Goal: Task Accomplishment & Management: Use online tool/utility

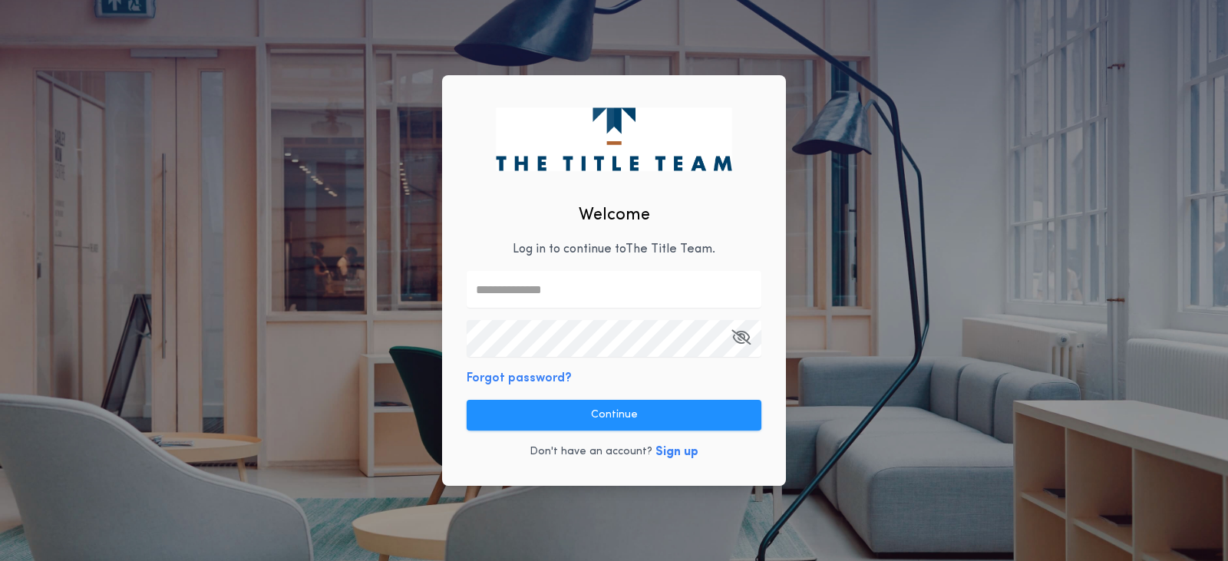
type input "**********"
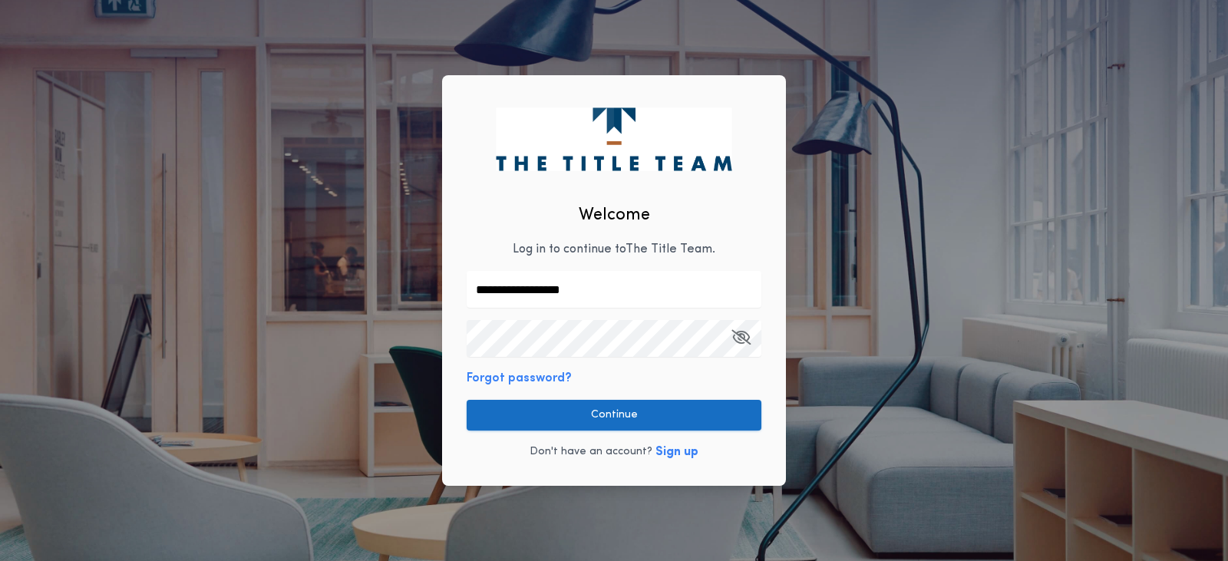
click at [652, 408] on button "Continue" at bounding box center [614, 415] width 295 height 31
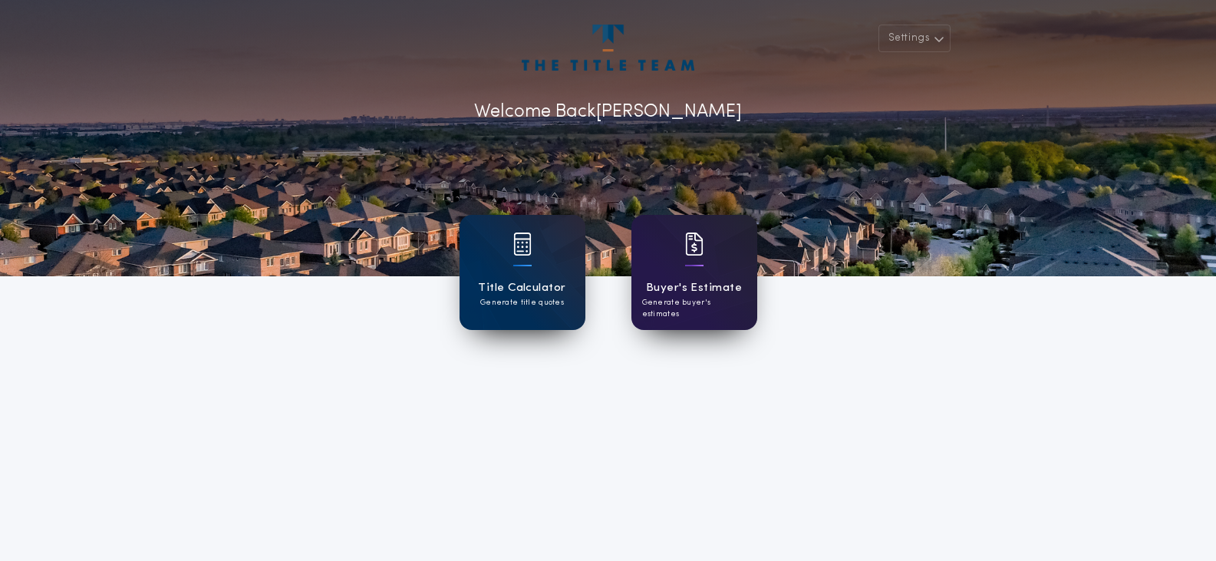
click at [656, 283] on h1 "Buyer's Estimate" at bounding box center [694, 288] width 96 height 18
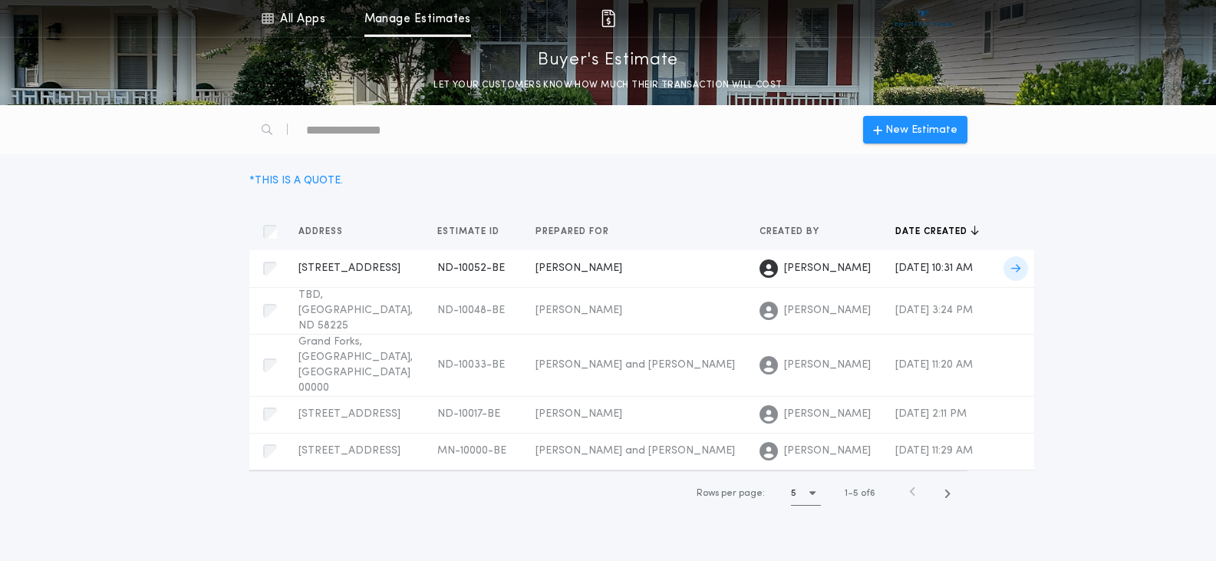
click at [536, 266] on span "[PERSON_NAME]" at bounding box center [579, 268] width 87 height 12
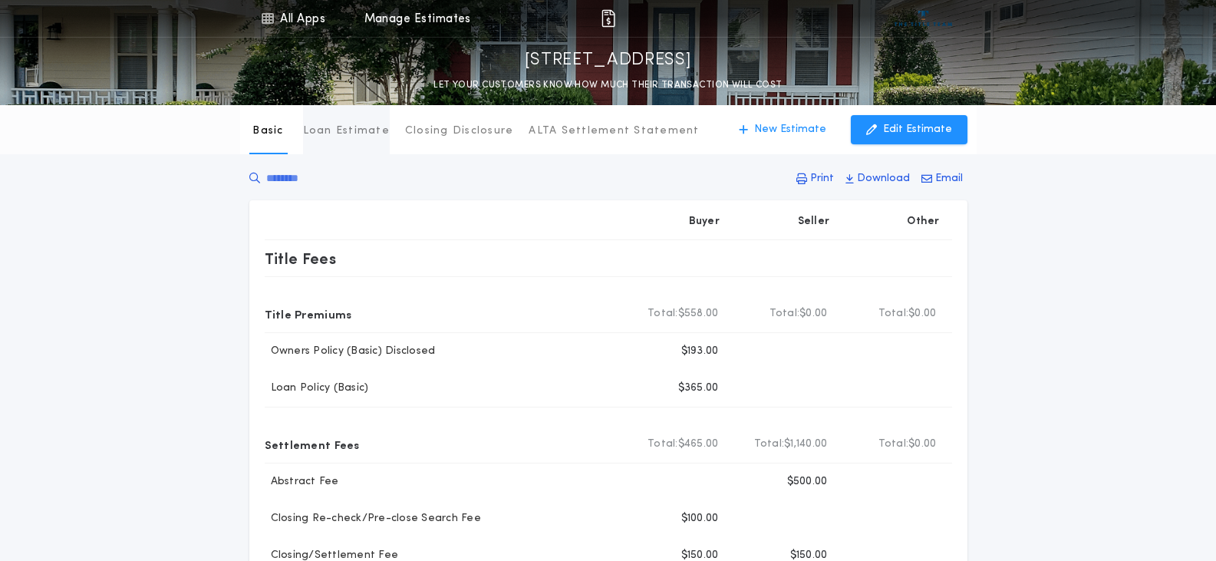
click at [346, 140] on button "Loan Estimate" at bounding box center [346, 129] width 87 height 49
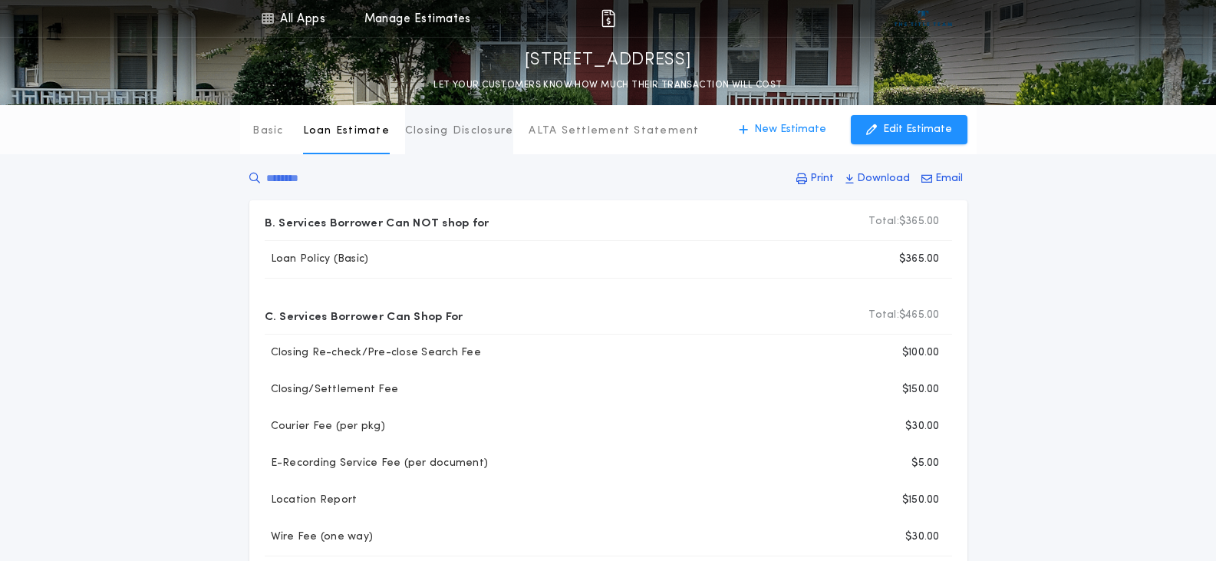
click at [409, 133] on p "Closing Disclosure" at bounding box center [459, 131] width 109 height 15
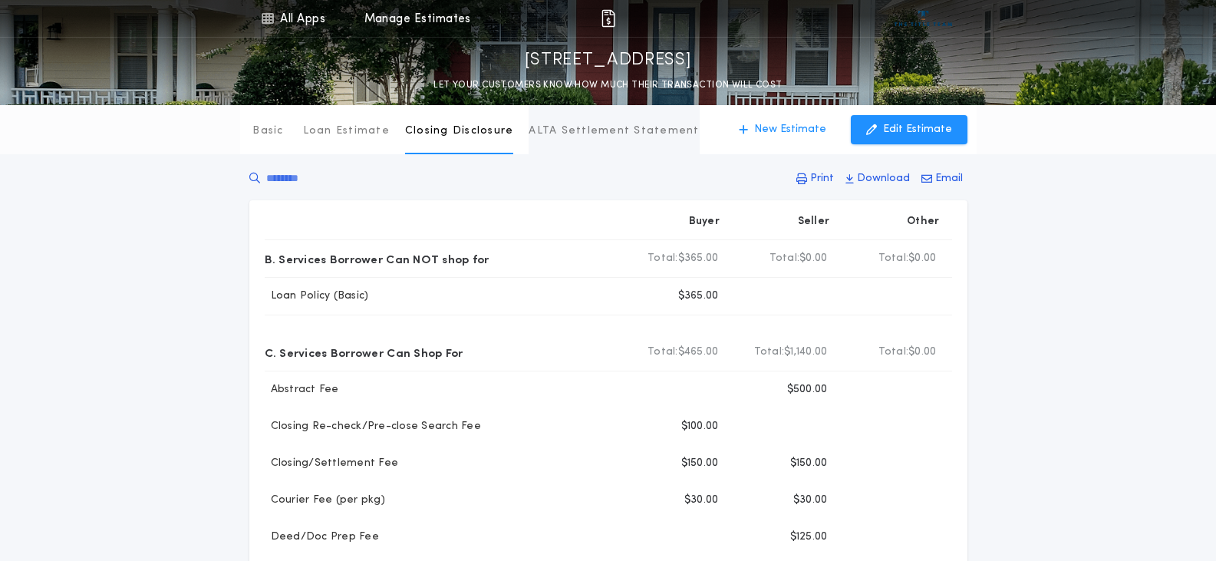
click at [598, 128] on p "ALTA Settlement Statement" at bounding box center [614, 131] width 170 height 15
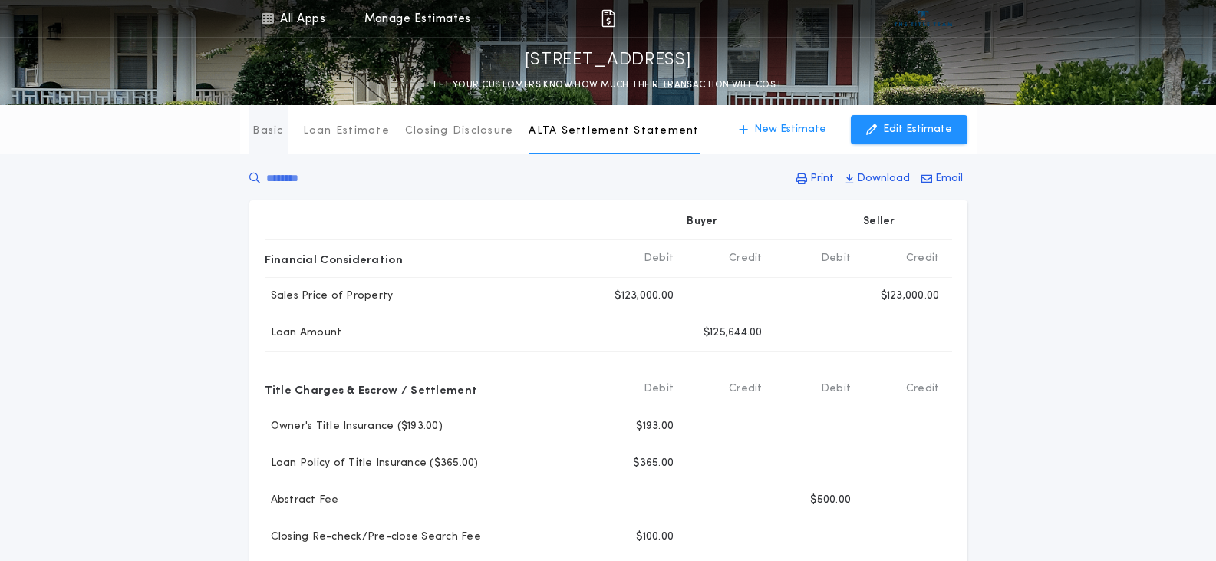
click at [277, 125] on p "Basic" at bounding box center [267, 131] width 31 height 15
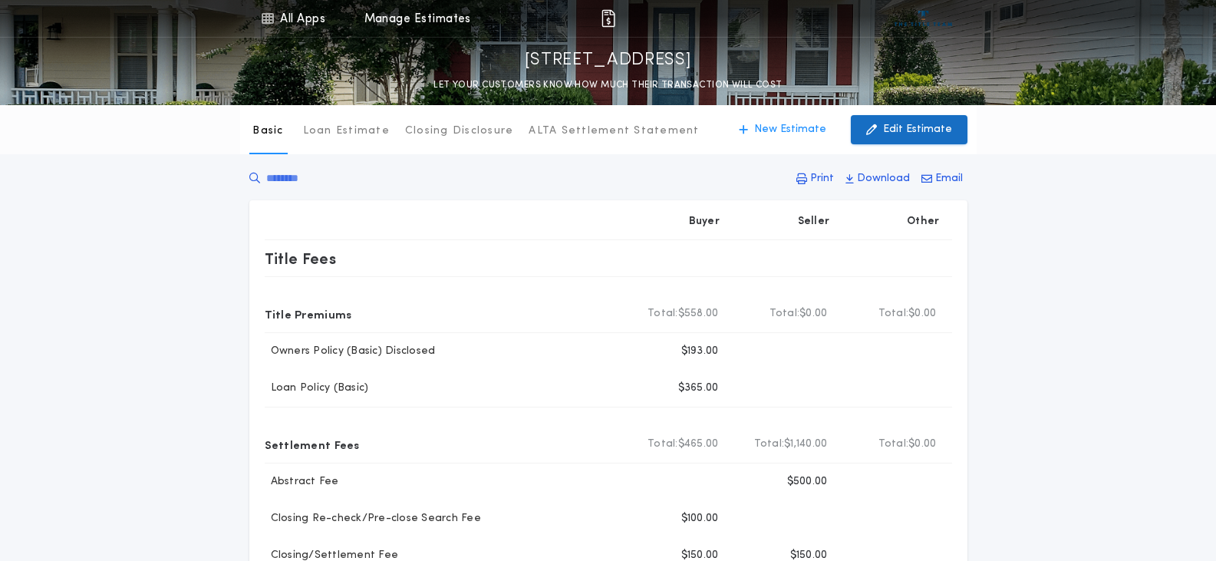
click at [938, 133] on p "Edit Estimate" at bounding box center [917, 129] width 69 height 15
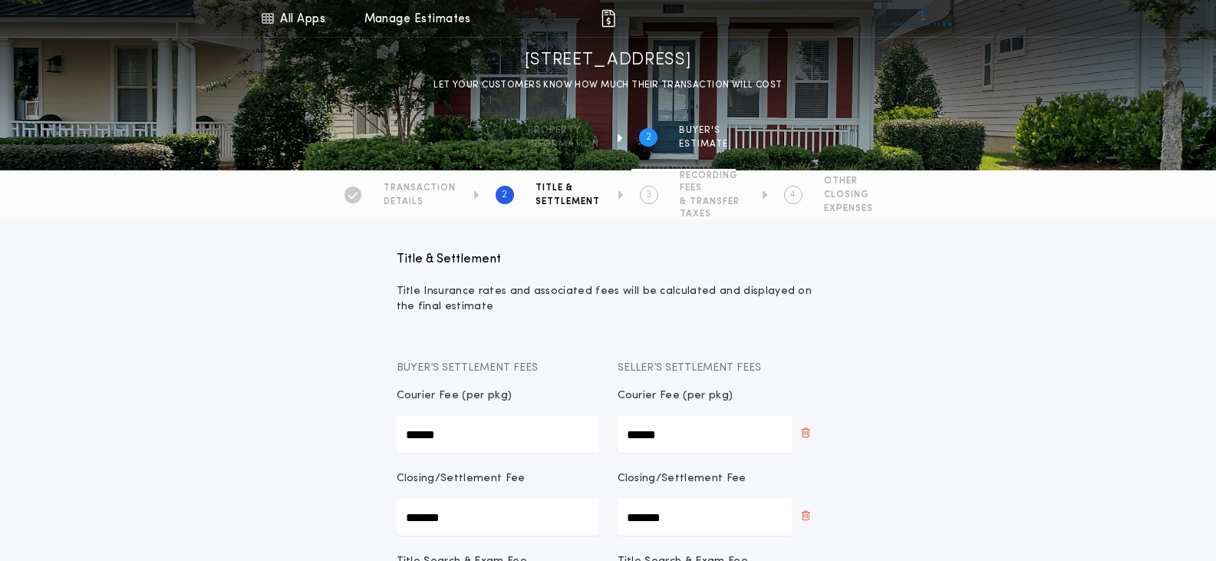
click at [431, 191] on span "TRANSACTION" at bounding box center [420, 188] width 72 height 12
click at [401, 200] on span "DETAILS" at bounding box center [420, 202] width 72 height 12
click at [360, 196] on div at bounding box center [353, 195] width 18 height 18
click at [549, 208] on div "2 TITLE & SETTLEMENT" at bounding box center [528, 195] width 144 height 51
click at [688, 183] on span "RECORDING FEES" at bounding box center [712, 182] width 64 height 25
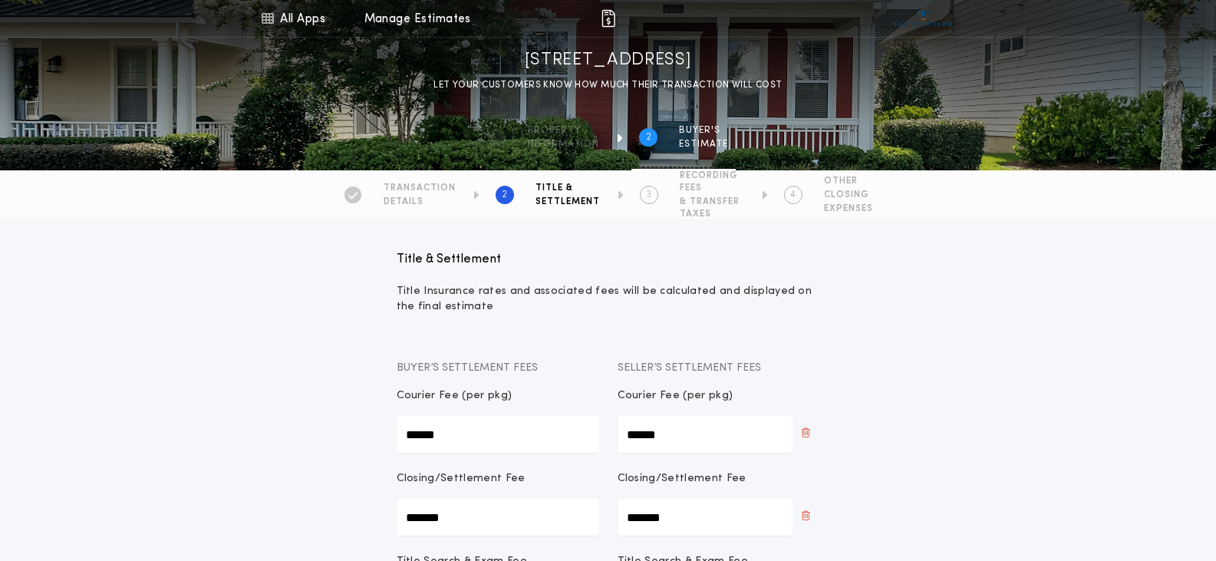
click at [404, 197] on span "DETAILS" at bounding box center [420, 202] width 72 height 12
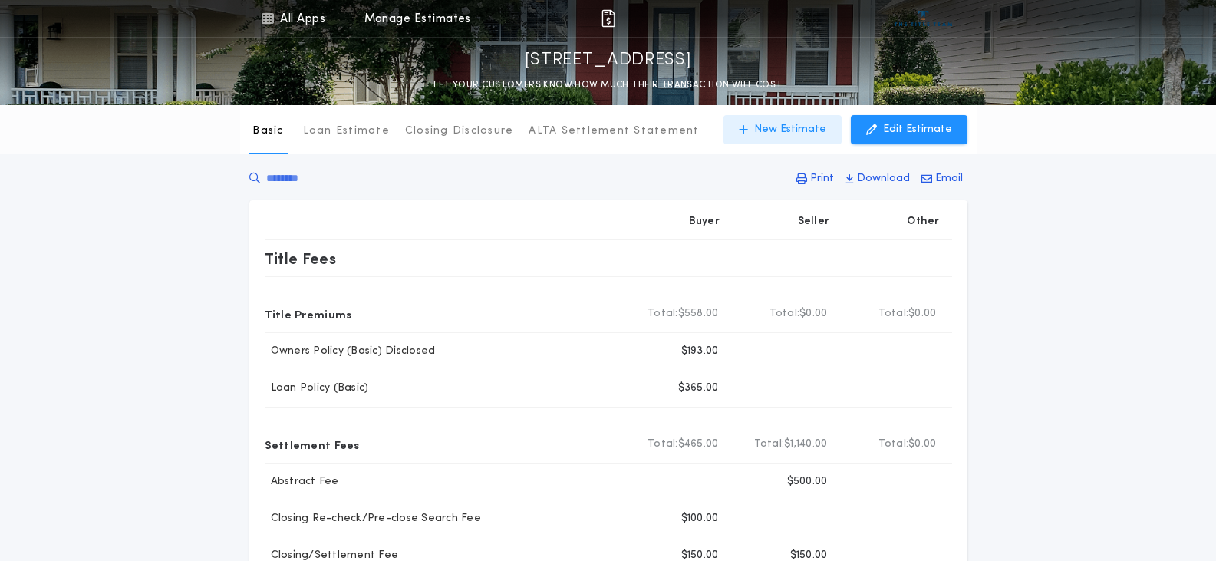
click at [814, 136] on button "New Estimate" at bounding box center [783, 129] width 118 height 29
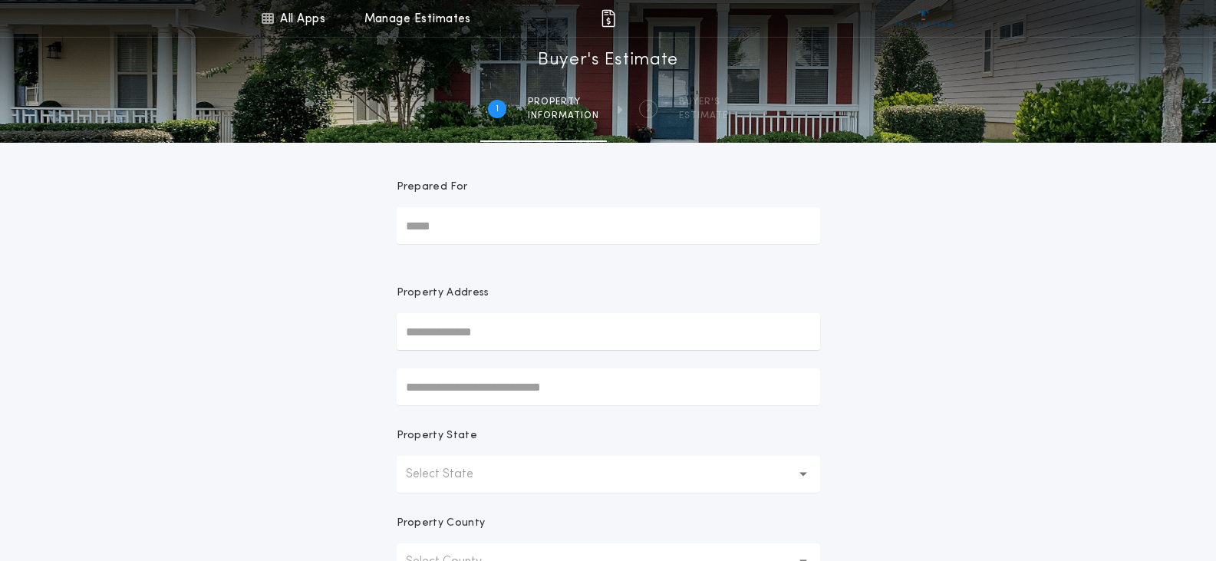
click at [488, 220] on input "Prepared For" at bounding box center [609, 225] width 424 height 37
click at [481, 224] on input "Prepared For" at bounding box center [609, 225] width 424 height 37
